Goal: Task Accomplishment & Management: Manage account settings

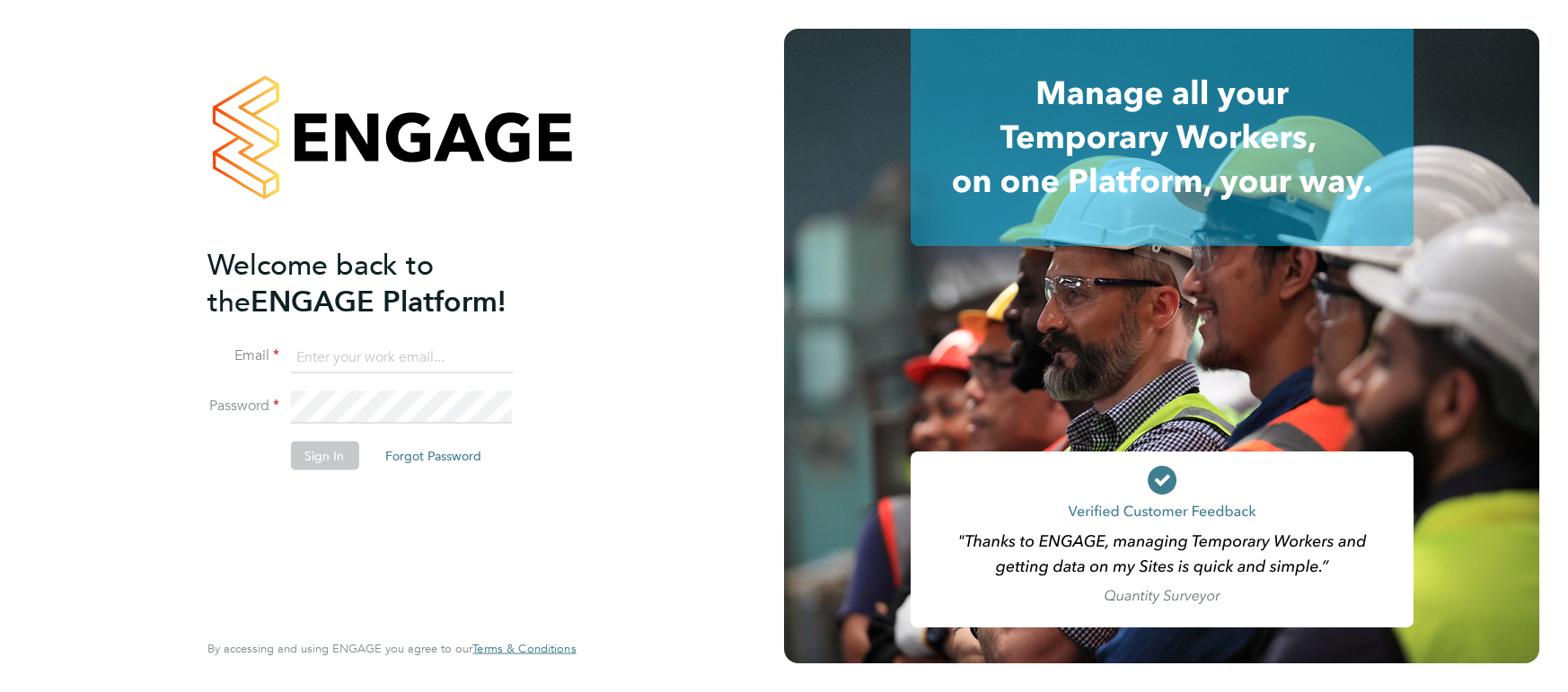
click at [363, 343] on input at bounding box center [400, 357] width 222 height 33
type input "dan.fitton@randstadcpe.com"
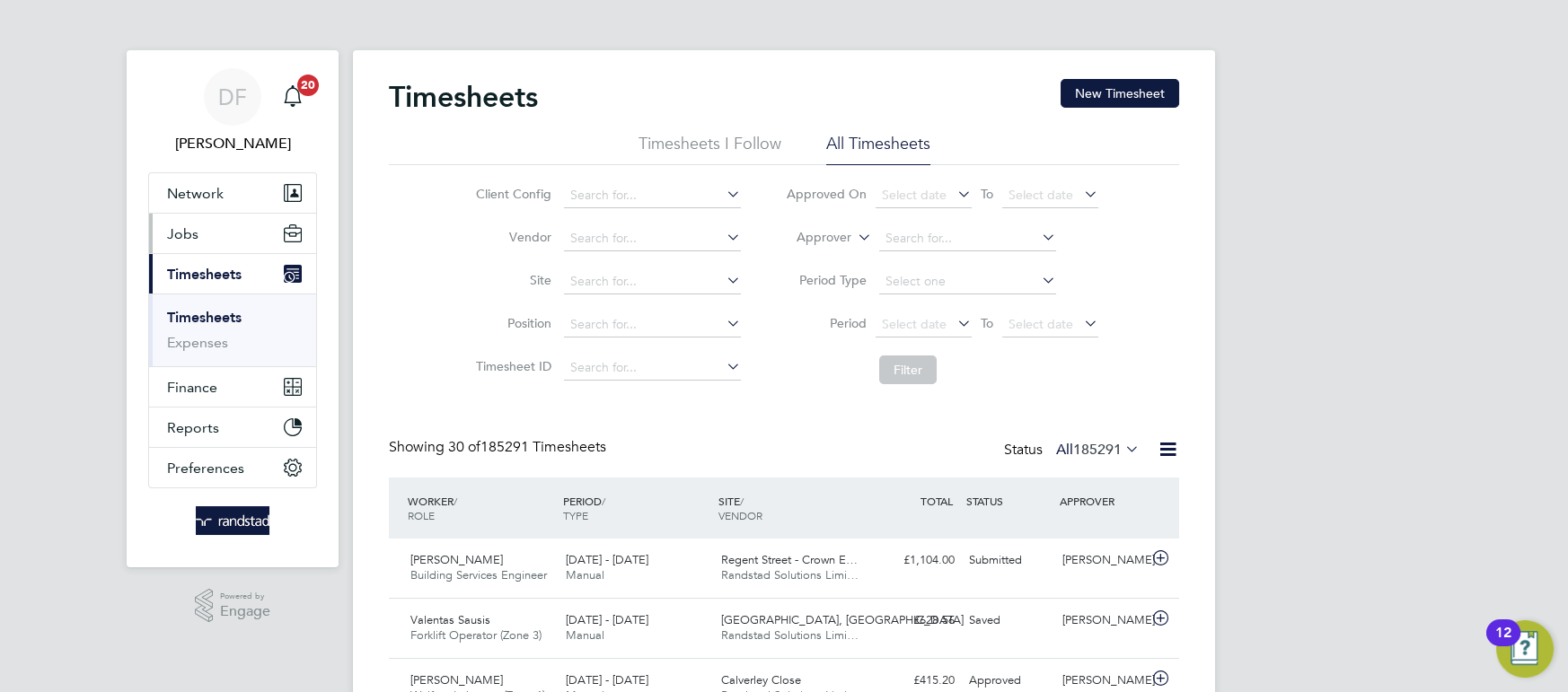
click at [198, 228] on button "Jobs" at bounding box center [232, 234] width 167 height 39
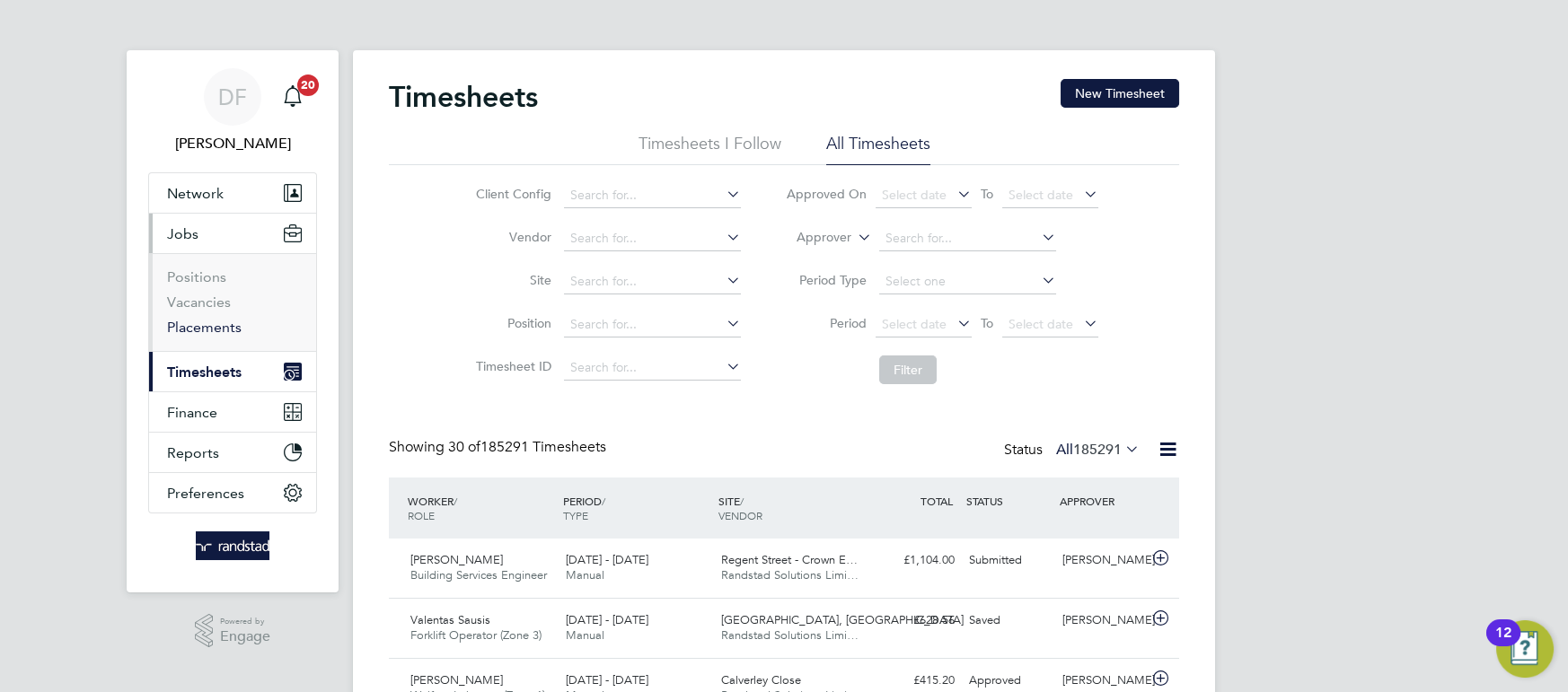
click at [228, 318] on link "Placements" at bounding box center [204, 326] width 75 height 17
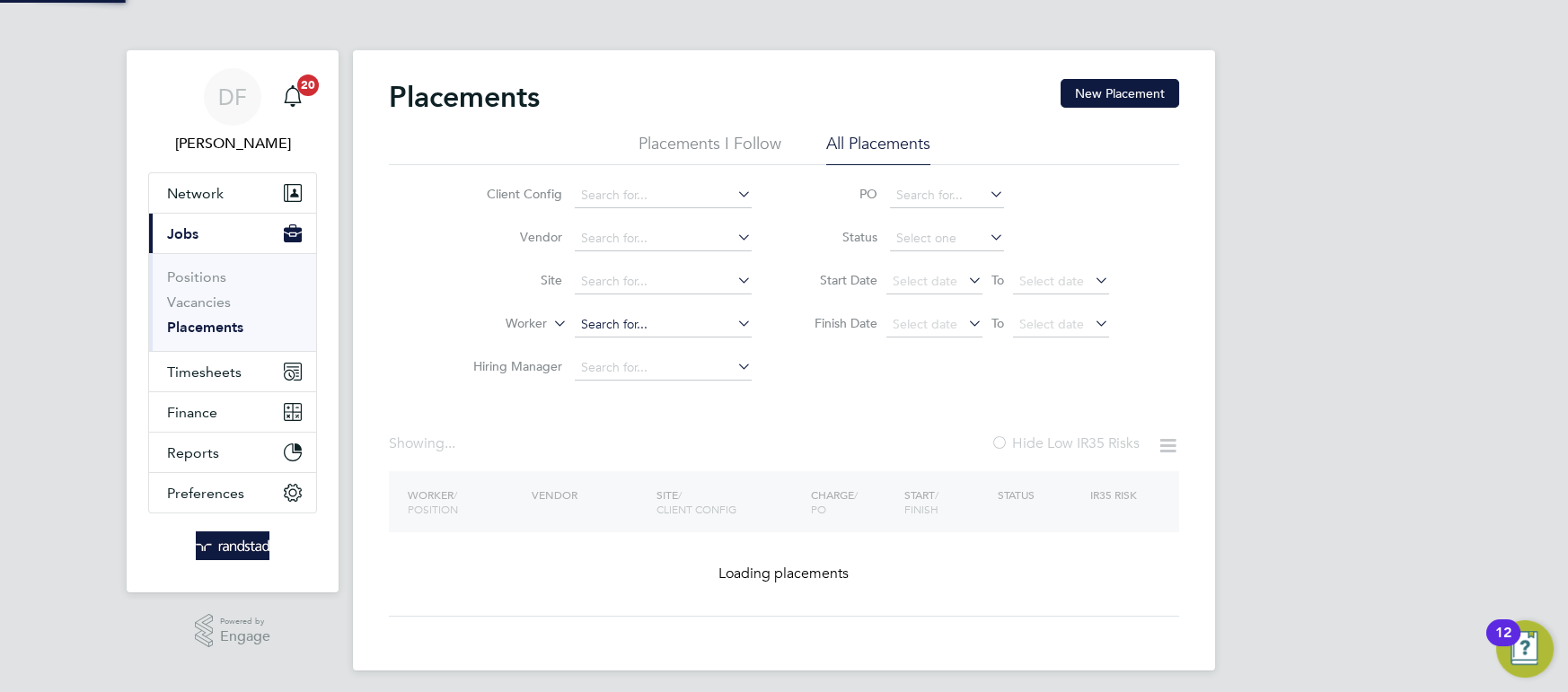
click at [674, 328] on input at bounding box center [662, 325] width 176 height 26
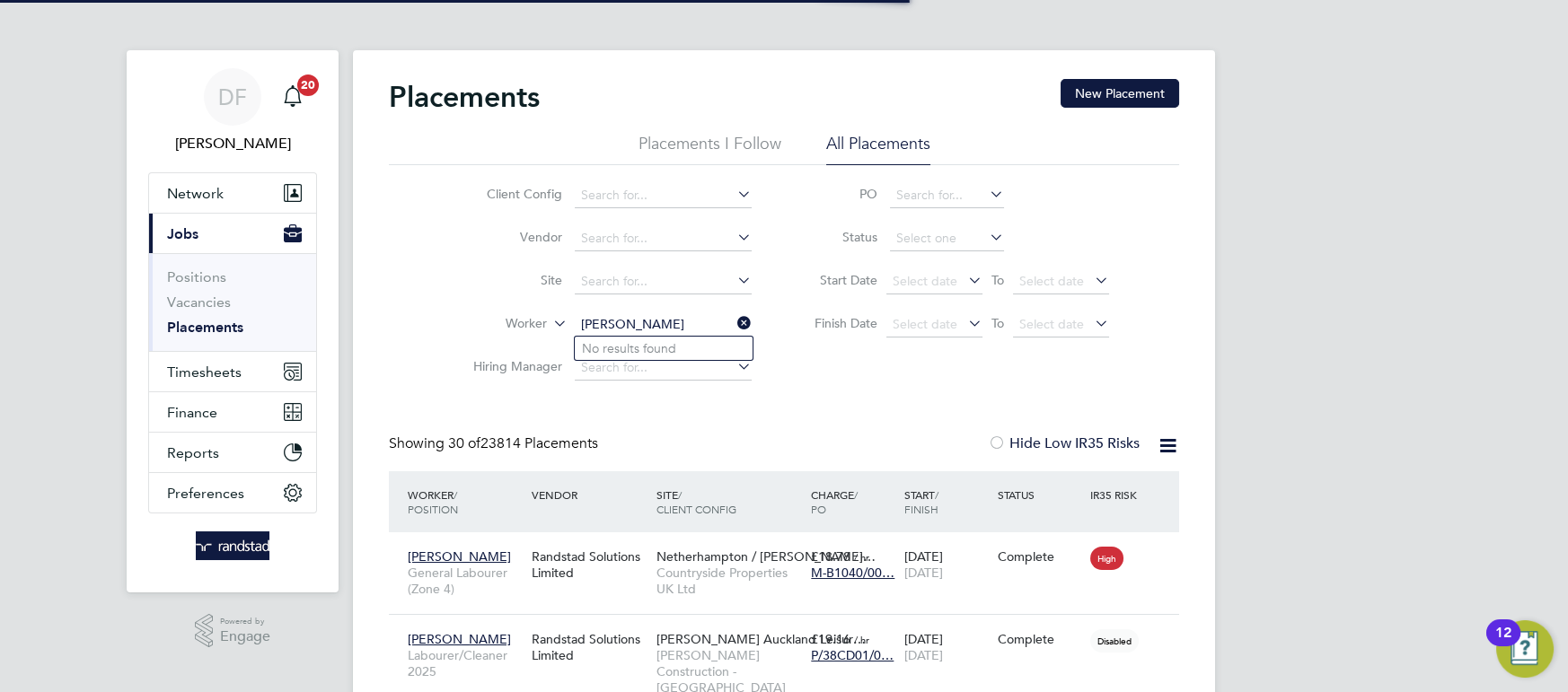
click at [678, 328] on input "simon yohann" at bounding box center [662, 325] width 176 height 26
click at [676, 345] on li "Simon Yo hannes" at bounding box center [694, 349] width 239 height 25
type input "[PERSON_NAME]"
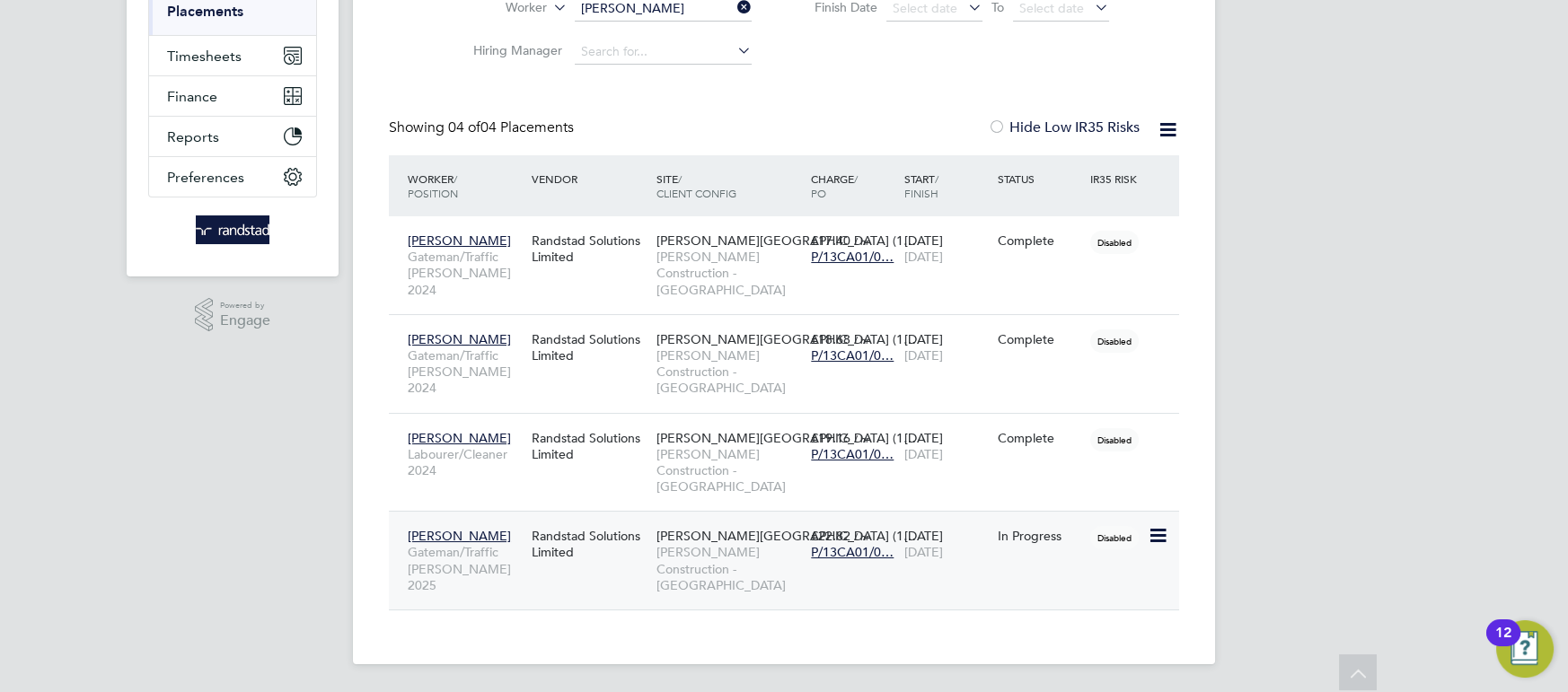
click at [583, 591] on div "Simon Yohannes Gateman/Traffic Marshall 2025 Randstad Solutions Limited Newhous…" at bounding box center [784, 560] width 790 height 99
click at [610, 546] on div "Randstad Solutions Limited" at bounding box center [589, 544] width 124 height 50
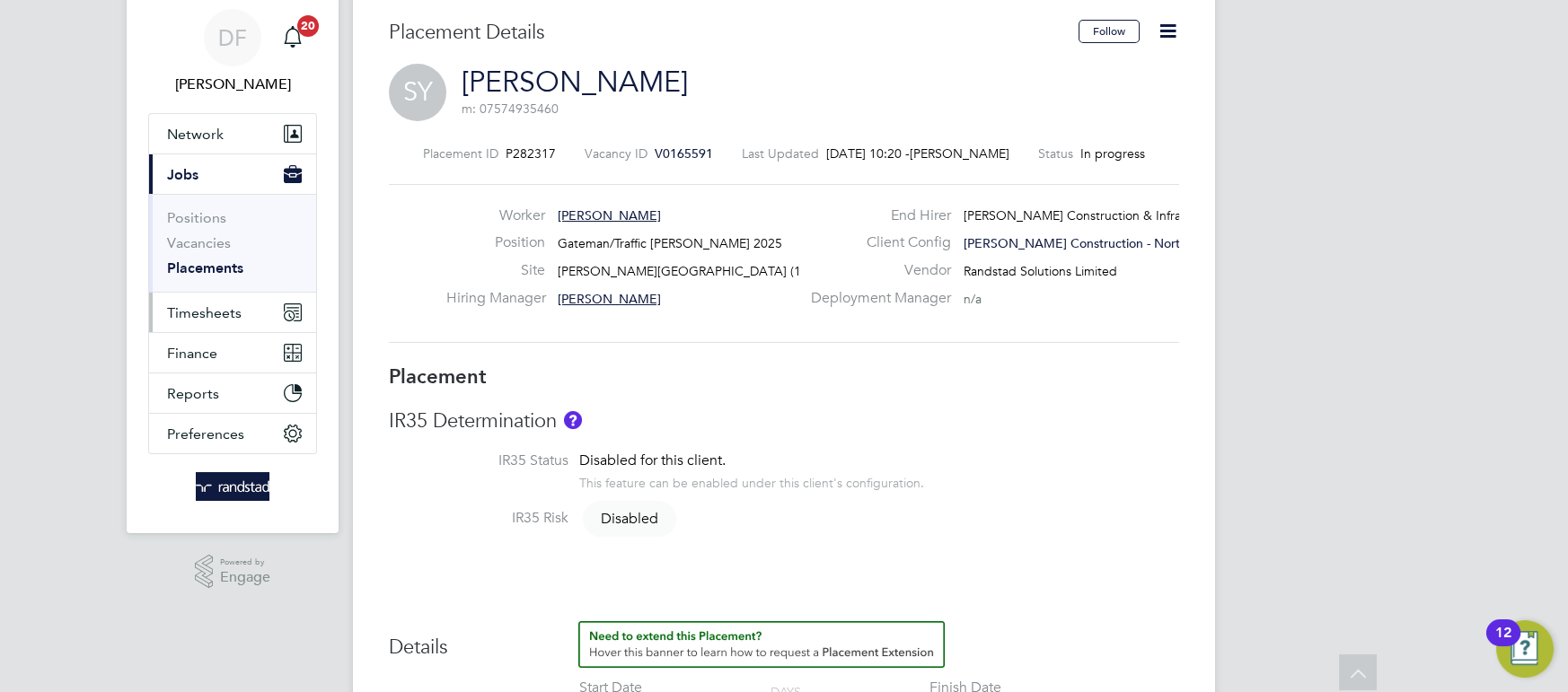
click at [213, 315] on span "Timesheets" at bounding box center [204, 312] width 75 height 17
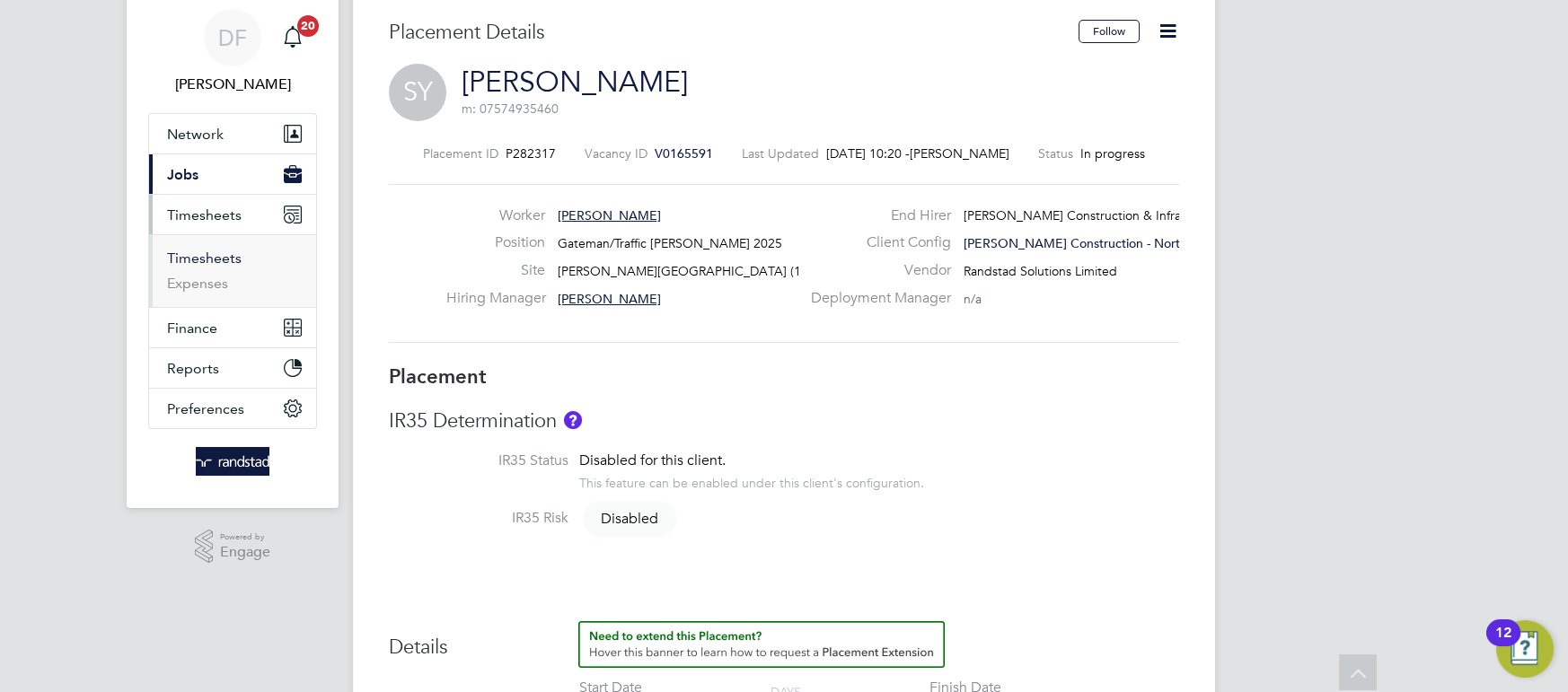
click at [199, 255] on link "Timesheets" at bounding box center [204, 257] width 75 height 17
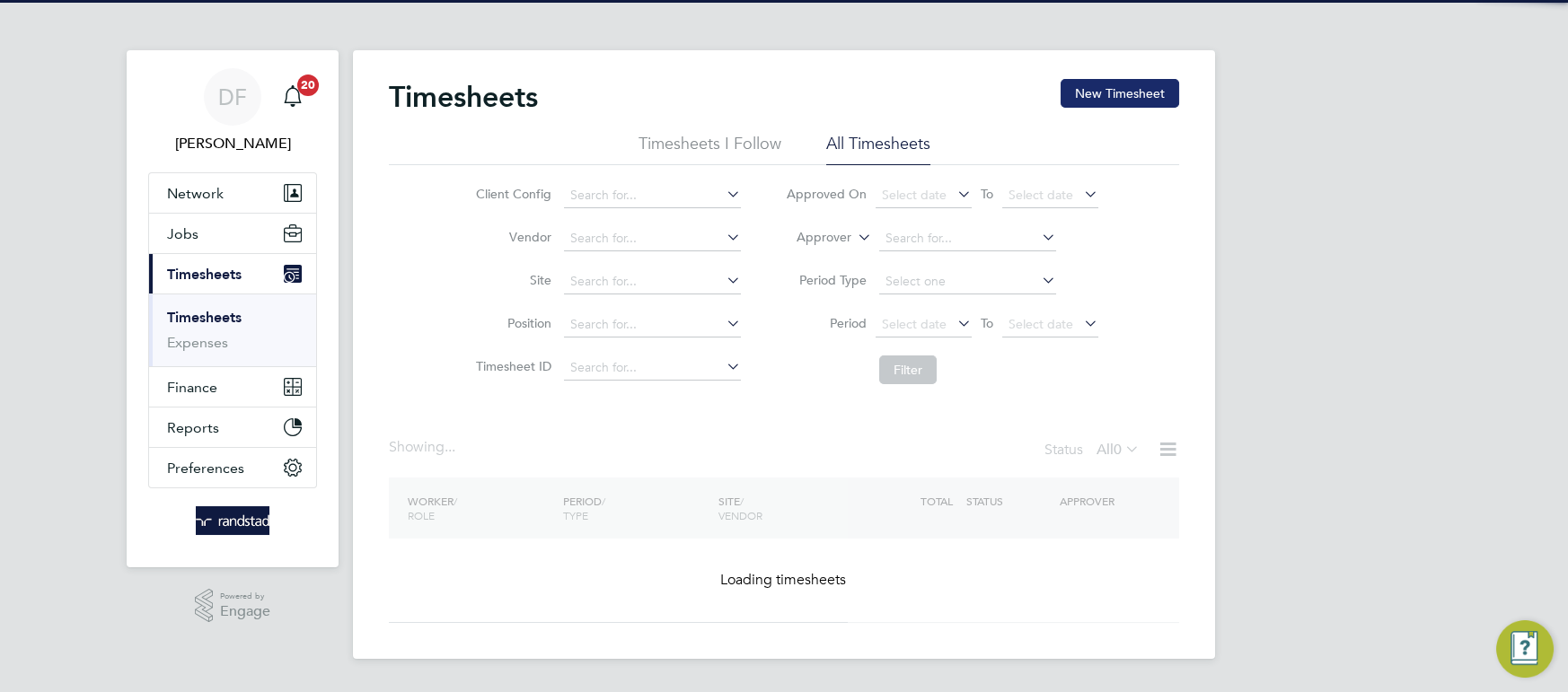
click at [1130, 80] on button "New Timesheet" at bounding box center [1120, 93] width 118 height 29
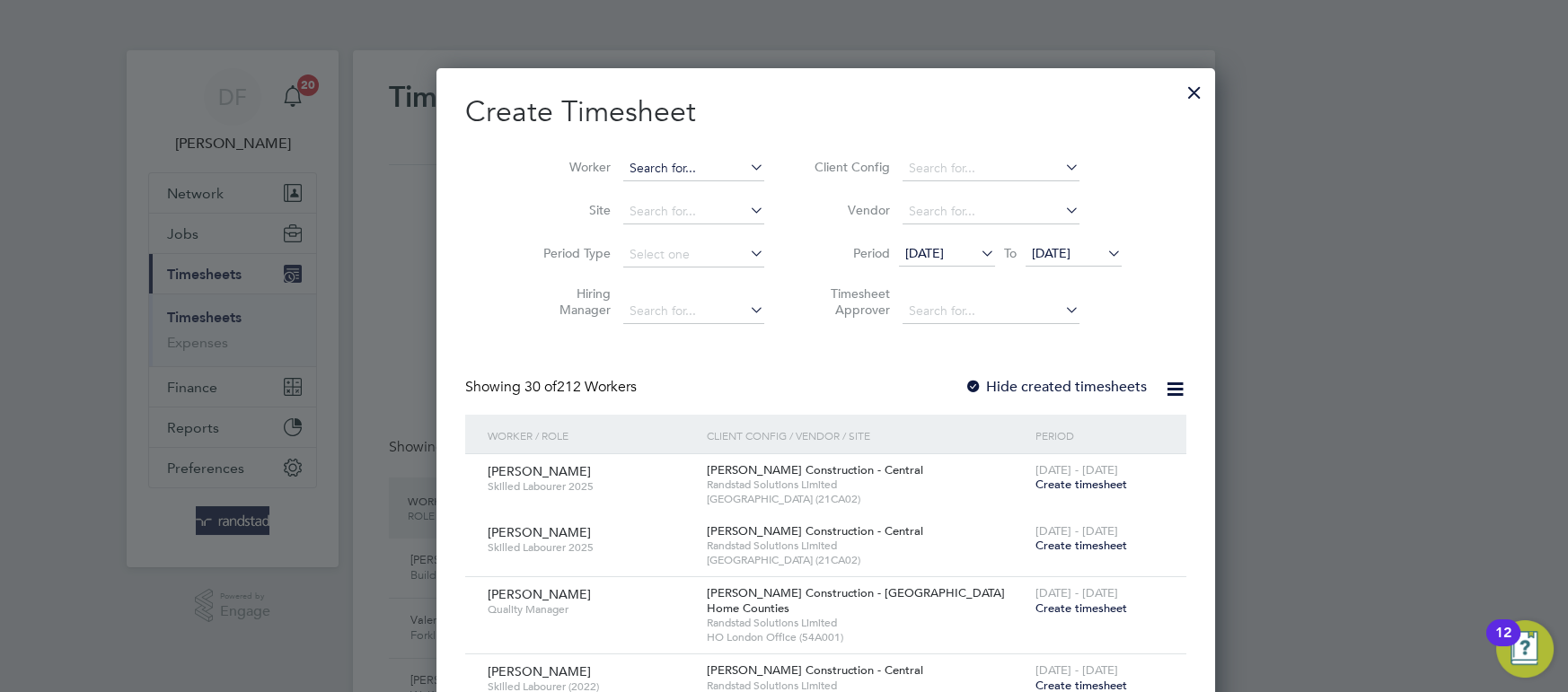
click at [639, 160] on input at bounding box center [693, 170] width 141 height 26
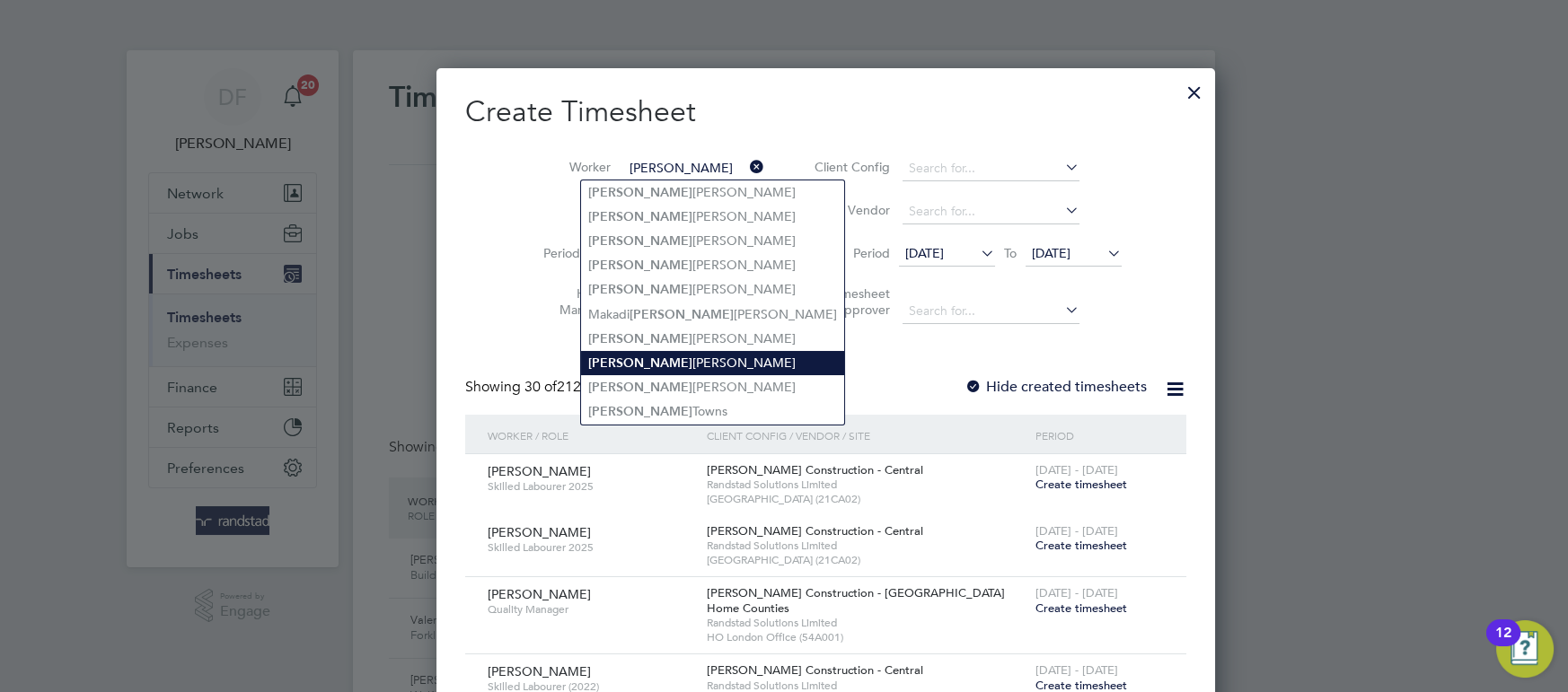
click at [664, 374] on li "[PERSON_NAME]" at bounding box center [712, 363] width 263 height 25
type input "[PERSON_NAME]"
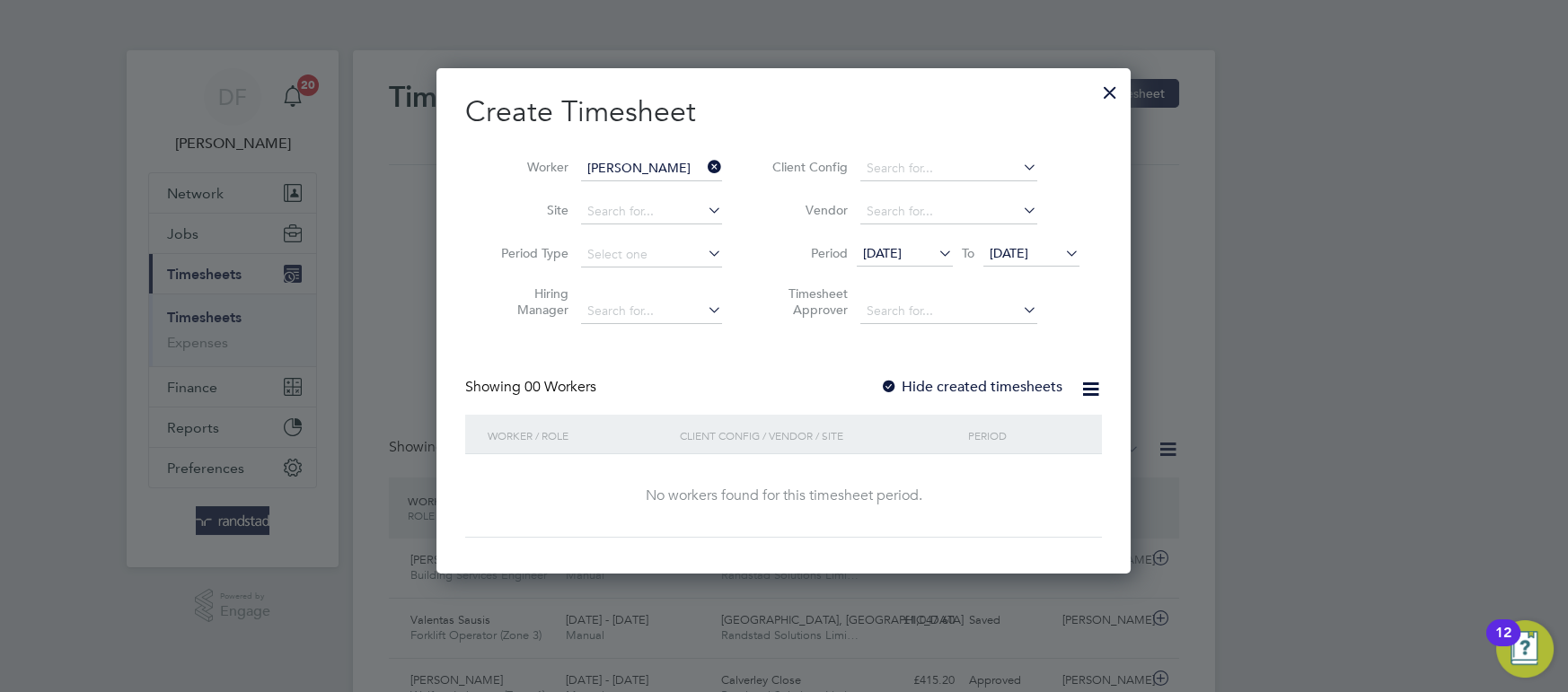
click at [937, 389] on label "Hide created timesheets" at bounding box center [971, 387] width 182 height 18
click at [1028, 256] on span "[DATE]" at bounding box center [1008, 253] width 38 height 16
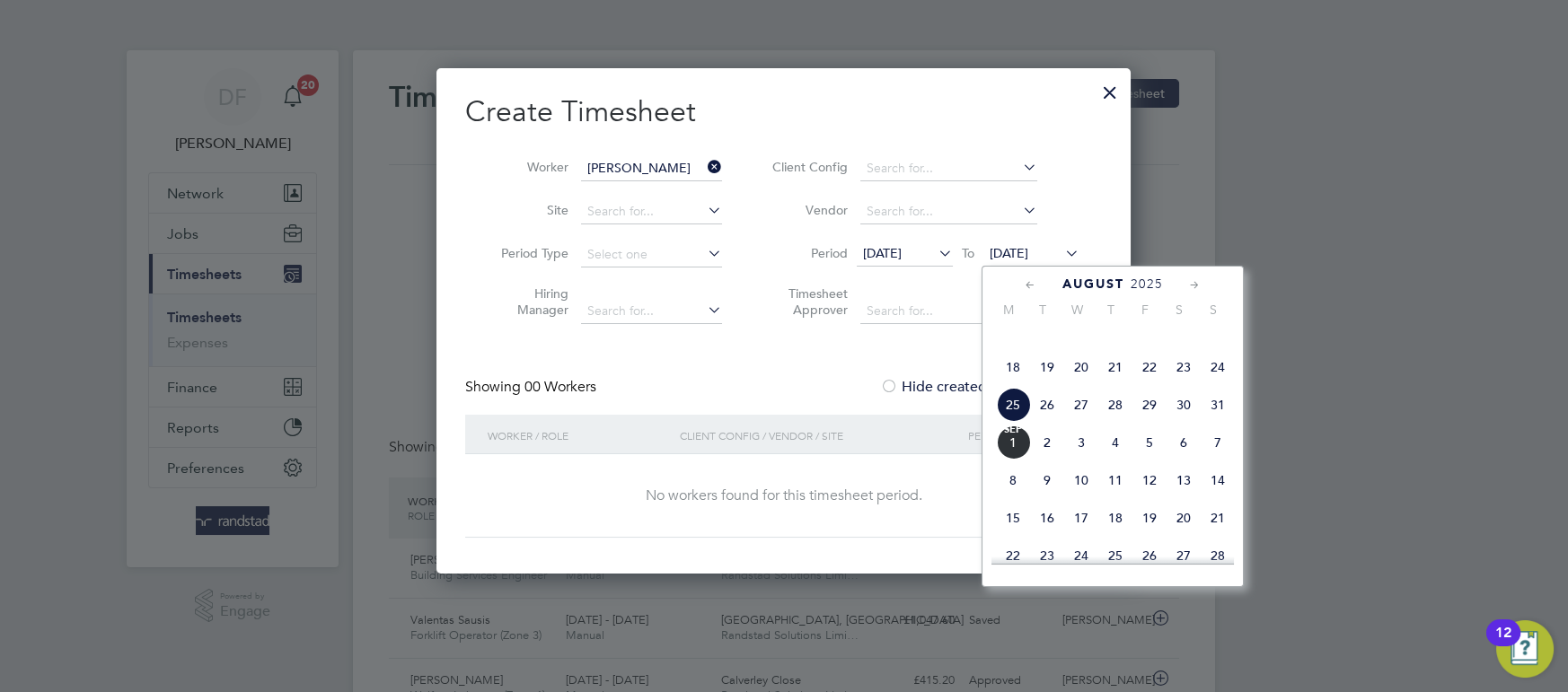
click at [1206, 422] on span "31" at bounding box center [1217, 405] width 34 height 35
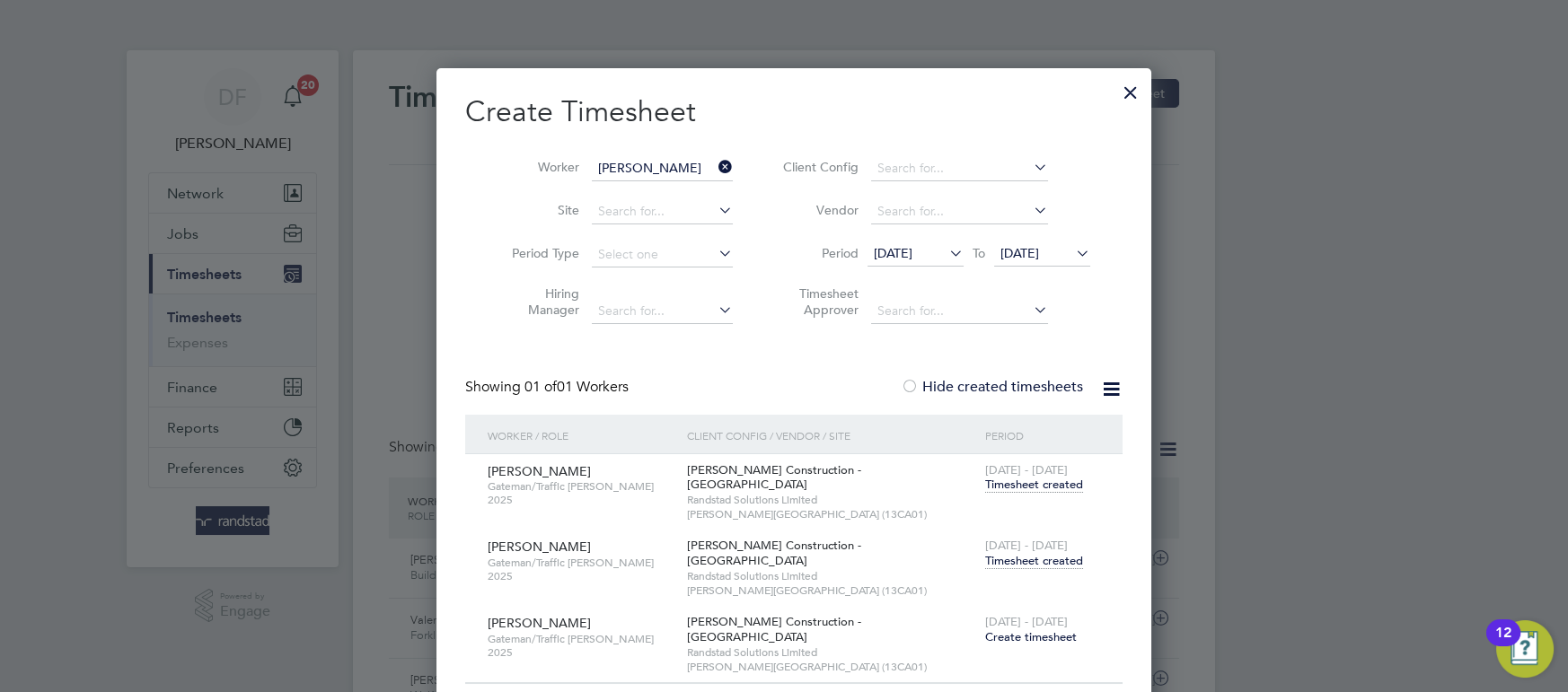
click at [989, 553] on span "Timesheet created" at bounding box center [1034, 561] width 98 height 16
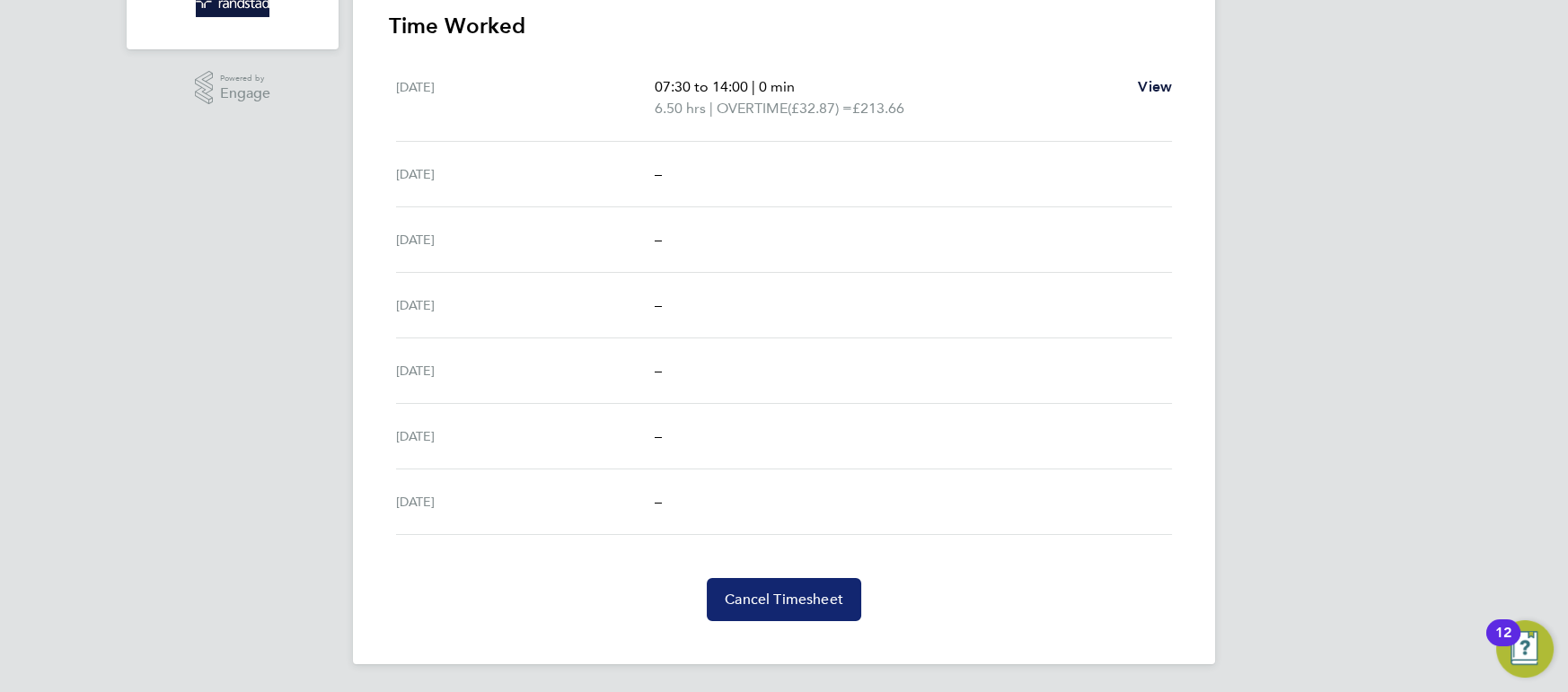
click at [782, 607] on button "Cancel Timesheet" at bounding box center [784, 600] width 155 height 43
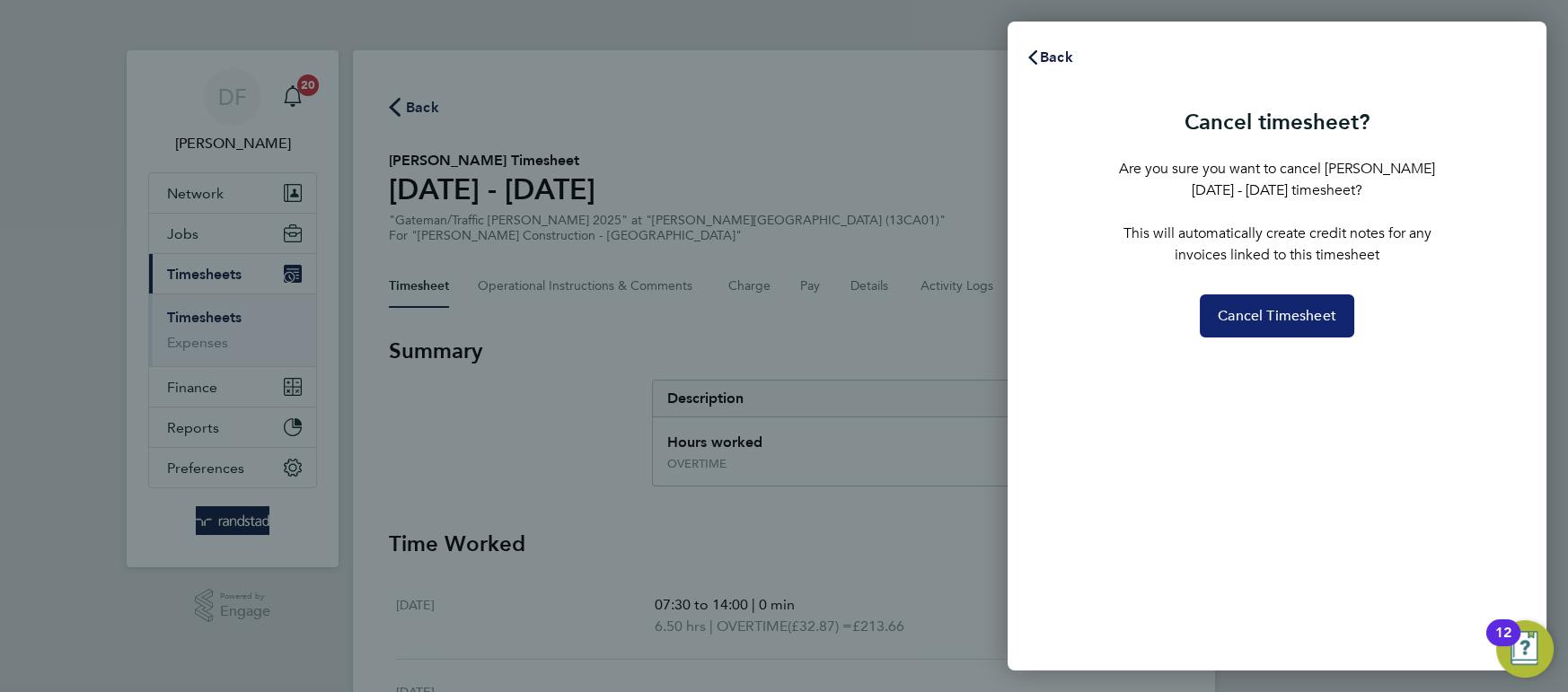
click at [1260, 311] on span "Cancel Timesheet" at bounding box center [1276, 316] width 118 height 18
